Goal: Task Accomplishment & Management: Manage account settings

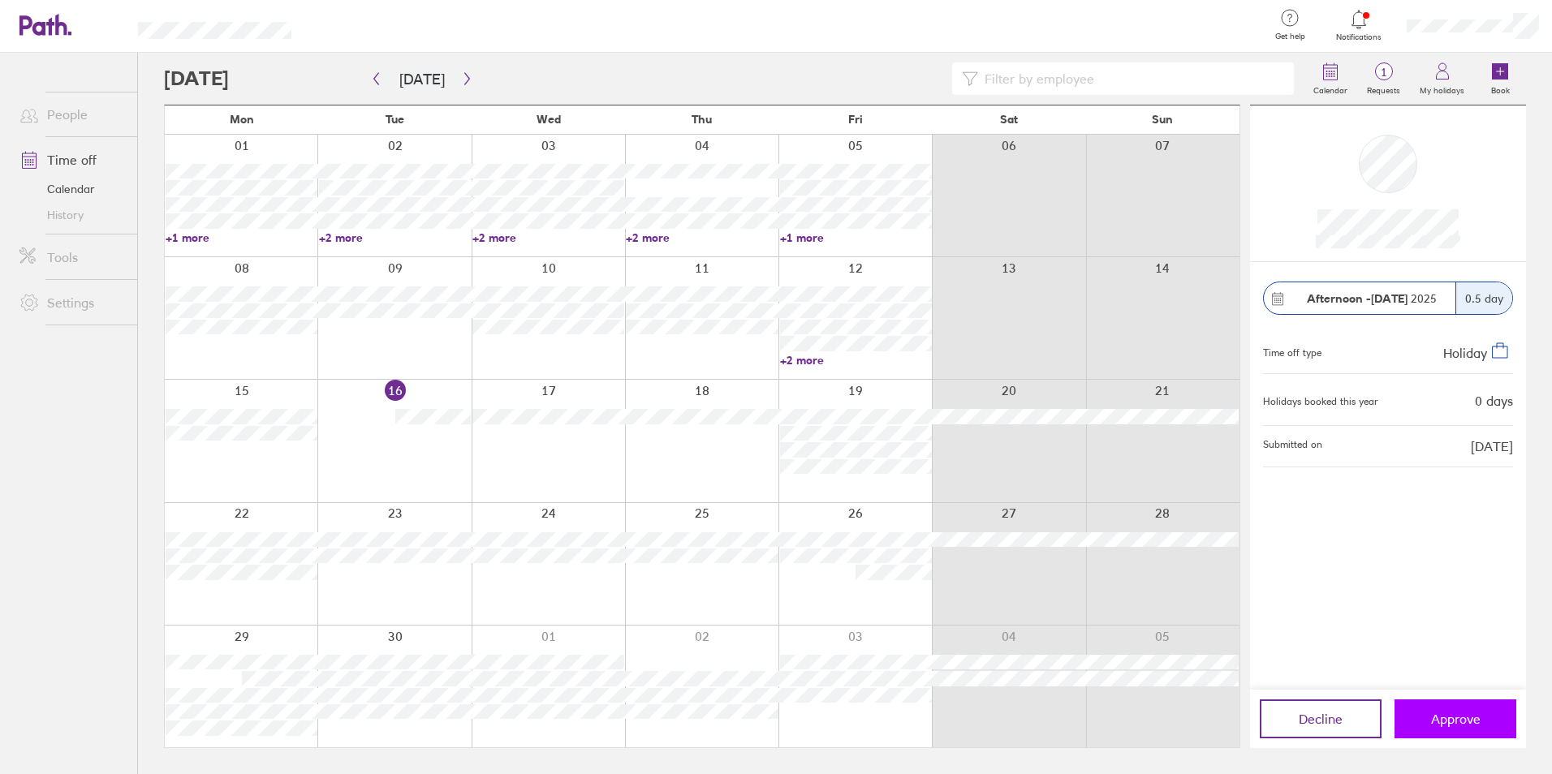
click at [1227, 723] on span "Approve" at bounding box center [1456, 719] width 50 height 15
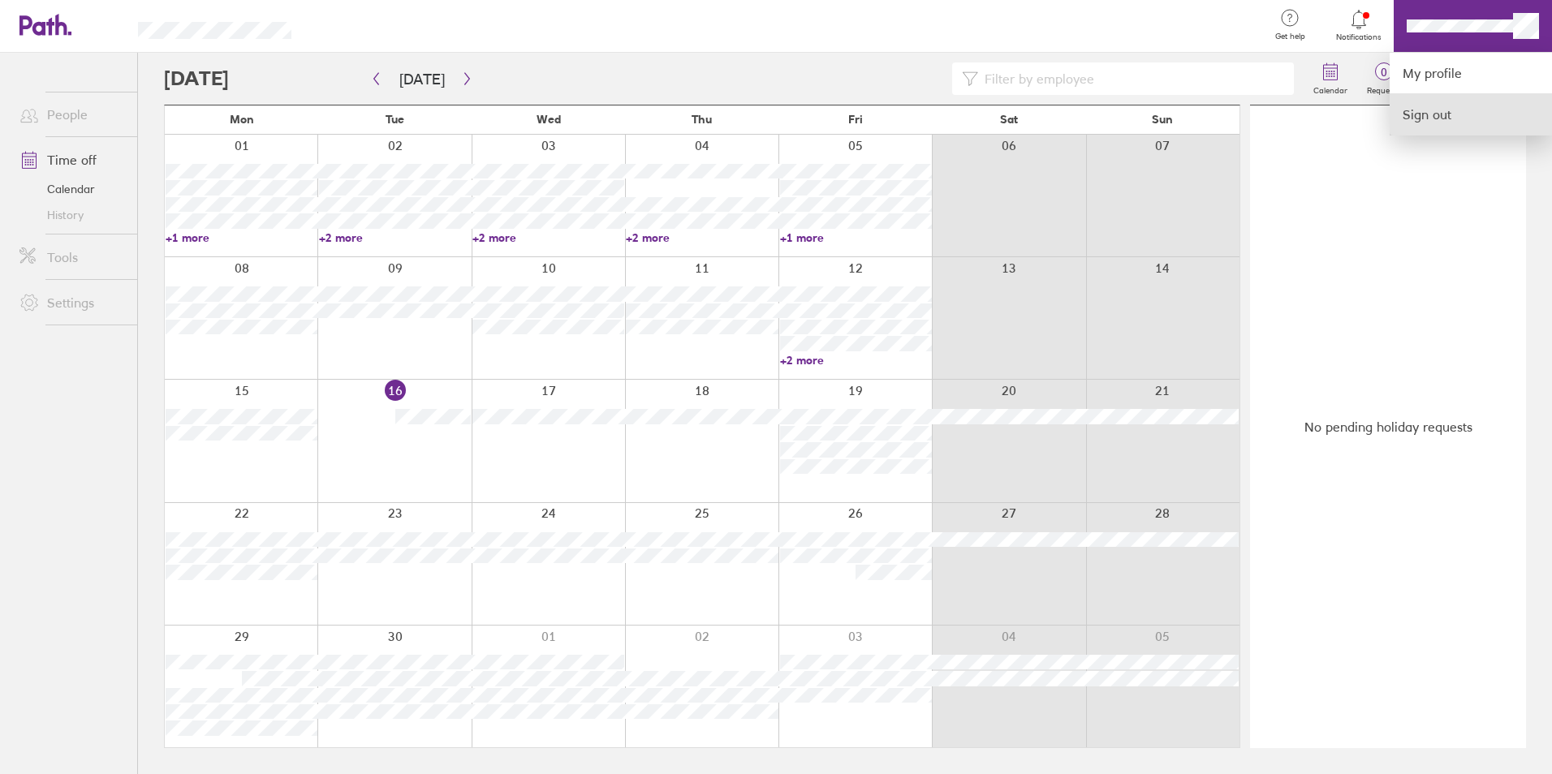
click at [1227, 108] on link "Sign out" at bounding box center [1471, 114] width 162 height 41
